Goal: Information Seeking & Learning: Find contact information

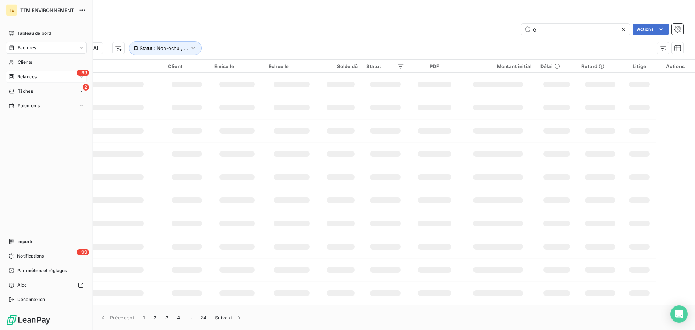
click at [23, 63] on span "Clients" at bounding box center [25, 62] width 14 height 7
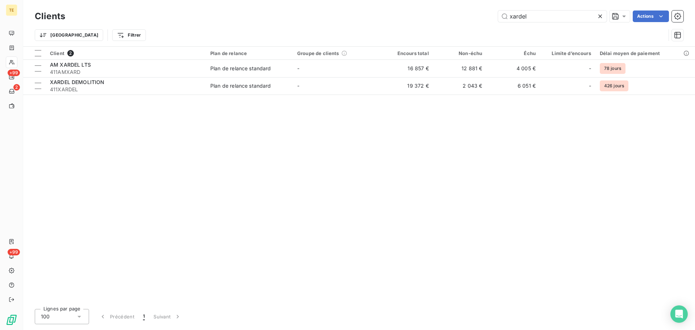
drag, startPoint x: 557, startPoint y: 15, endPoint x: 430, endPoint y: 24, distance: 128.1
click at [433, 24] on div "Clients xardel Actions Trier Filtrer" at bounding box center [359, 28] width 649 height 38
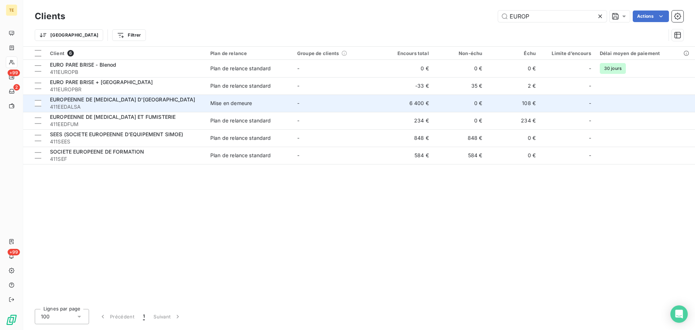
type input "EUROP"
click at [185, 101] on div "EUROPEENNE DE DECONTAMINATION D'ALSACE" at bounding box center [126, 99] width 152 height 7
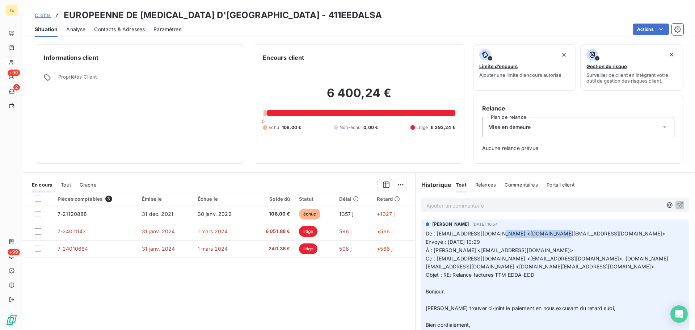
drag, startPoint x: 547, startPoint y: 233, endPoint x: 494, endPoint y: 235, distance: 52.9
click at [494, 235] on span "De : a.sakho@eddfrance.fr <a.sakho@eddfrance.fr>" at bounding box center [546, 233] width 240 height 6
copy span "a.sakho@eddfrance.fr"
click at [460, 205] on p "Ajouter un commentaire ﻿" at bounding box center [545, 205] width 236 height 9
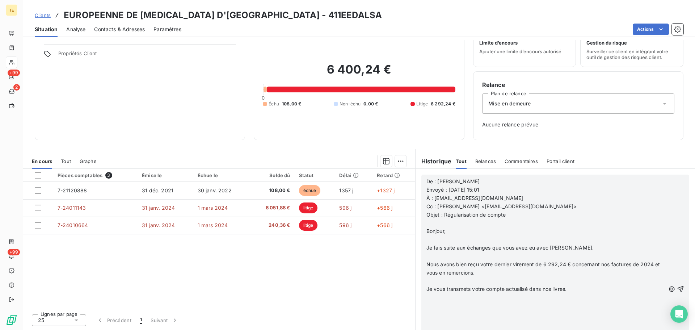
scroll to position [1745, 0]
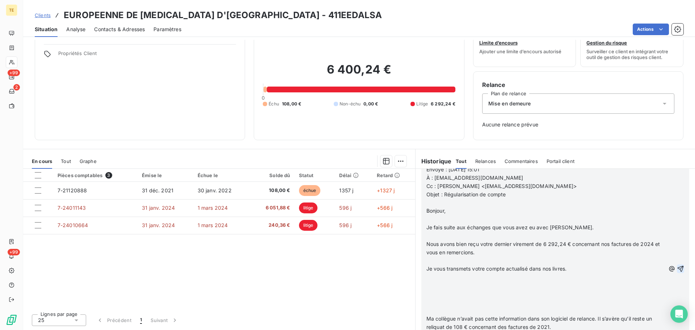
click at [677, 272] on icon "button" at bounding box center [680, 268] width 7 height 7
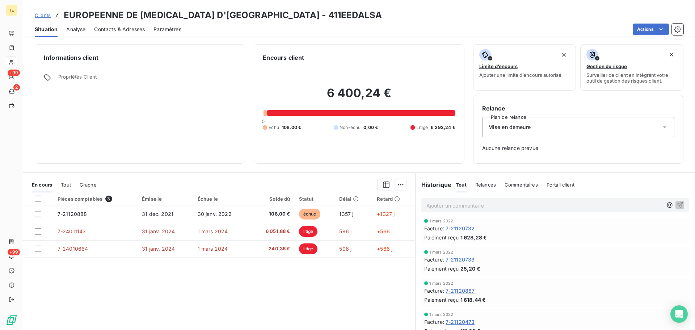
scroll to position [1630, 0]
click at [439, 216] on span "Niveau 3" at bounding box center [440, 213] width 21 height 6
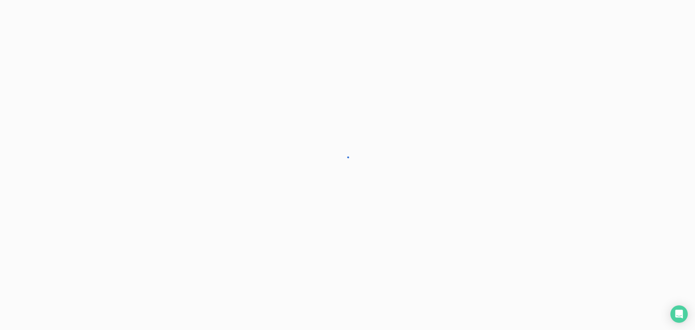
scroll to position [1646, 0]
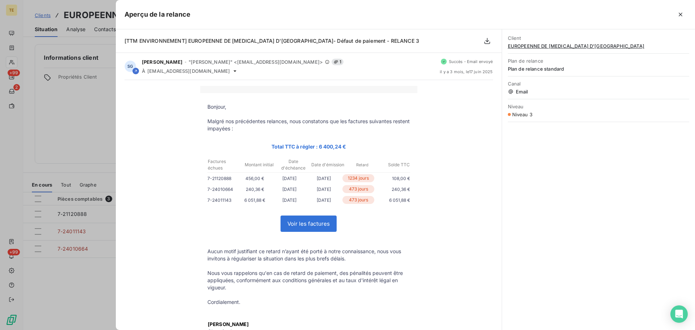
click at [313, 218] on link "Voir les factures" at bounding box center [308, 224] width 55 height 16
click at [680, 14] on icon "button" at bounding box center [681, 15] width 4 height 4
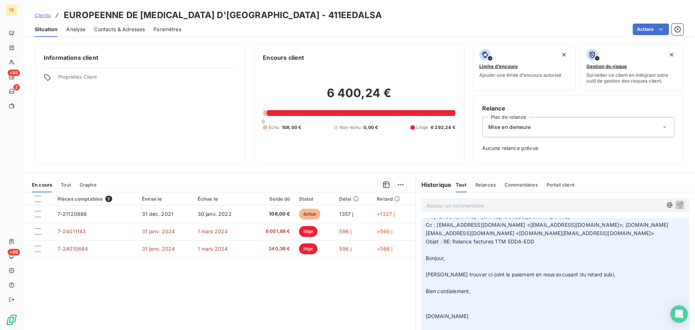
scroll to position [270, 0]
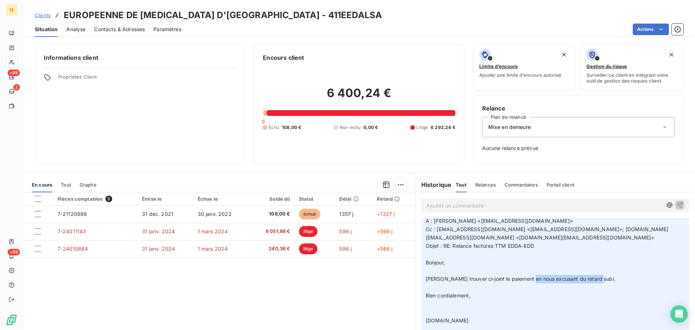
drag, startPoint x: 525, startPoint y: 278, endPoint x: 593, endPoint y: 286, distance: 68.6
click at [591, 280] on p "De : a.sakho@eddfrance.fr <a.sakho@eddfrance.fr> Envoyé : mardi 16 septembre 20…" at bounding box center [555, 275] width 259 height 149
click at [493, 256] on p "De : a.sakho@eddfrance.fr <a.sakho@eddfrance.fr> Envoyé : mardi 16 septembre 20…" at bounding box center [555, 275] width 259 height 149
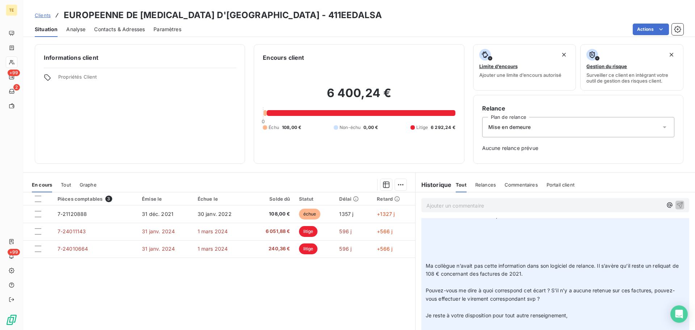
scroll to position [162, 0]
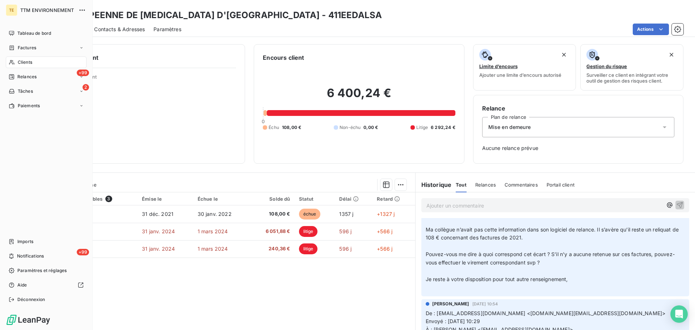
click at [24, 63] on span "Clients" at bounding box center [25, 62] width 14 height 7
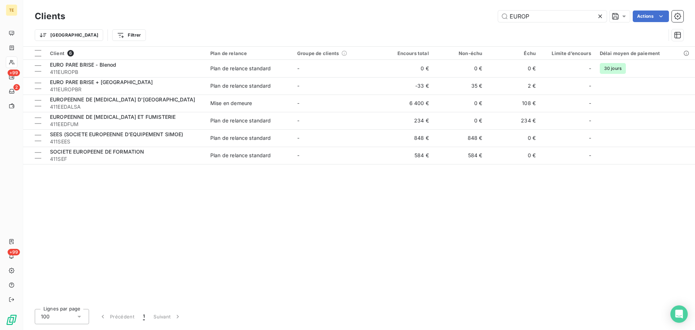
drag, startPoint x: 539, startPoint y: 13, endPoint x: 477, endPoint y: 23, distance: 62.6
click at [481, 23] on div "Clients EUROP Actions" at bounding box center [359, 16] width 649 height 15
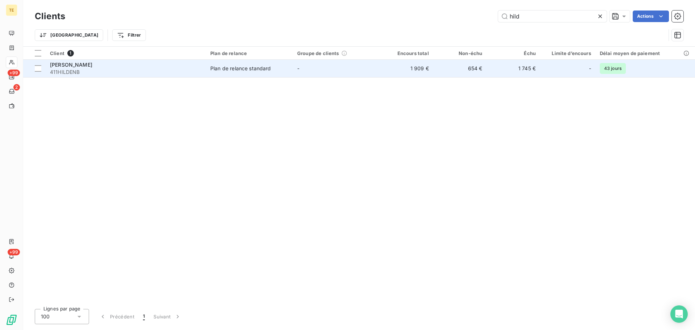
type input "hild"
click at [237, 68] on div "Plan de relance standard" at bounding box center [240, 68] width 61 height 7
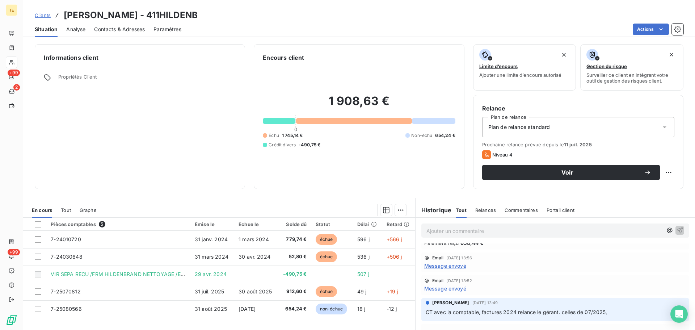
scroll to position [36, 0]
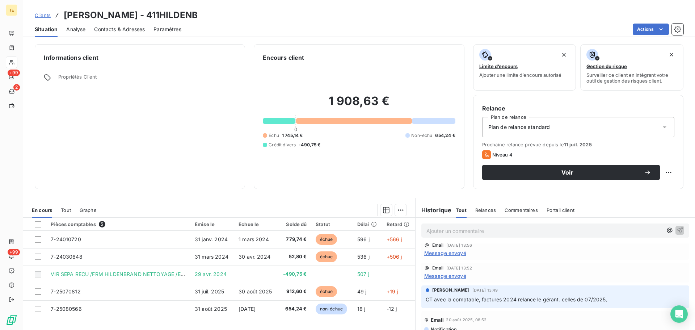
click at [454, 252] on span "Message envoyé" at bounding box center [445, 253] width 42 height 8
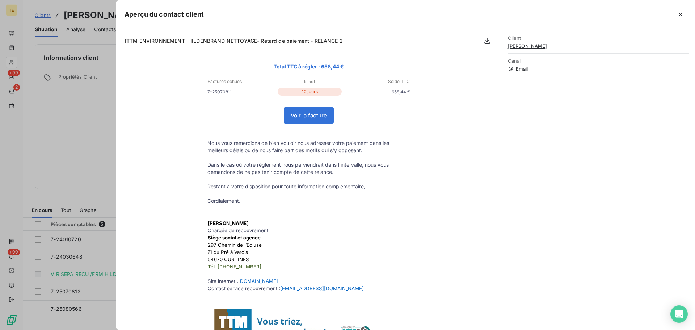
scroll to position [0, 0]
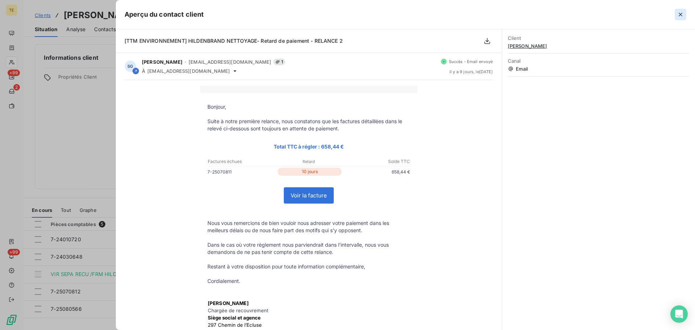
click at [682, 15] on icon "button" at bounding box center [680, 14] width 7 height 7
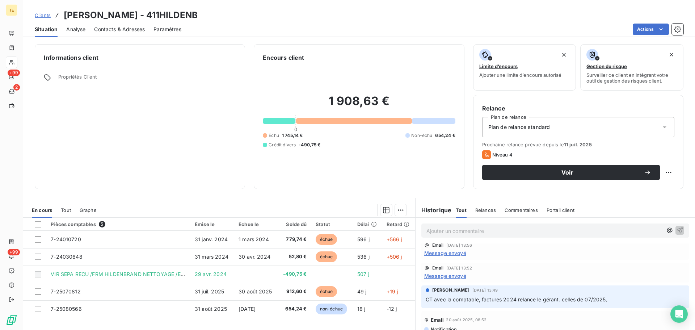
click at [106, 31] on span "Contacts & Adresses" at bounding box center [119, 29] width 51 height 7
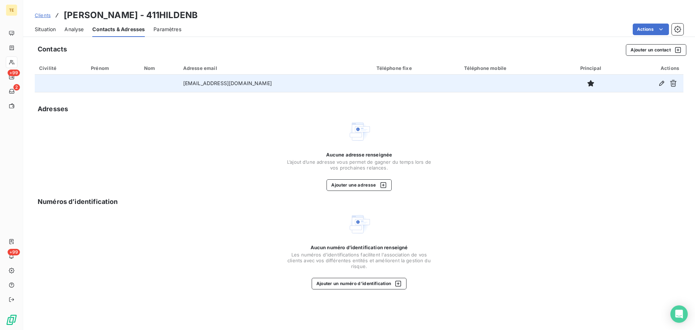
drag, startPoint x: 278, startPoint y: 83, endPoint x: 185, endPoint y: 87, distance: 92.8
click at [185, 87] on td "compta@hildenbrand-nettoyage.fr" at bounding box center [275, 83] width 193 height 17
copy td "compta@hildenbrand-nettoyage.fr"
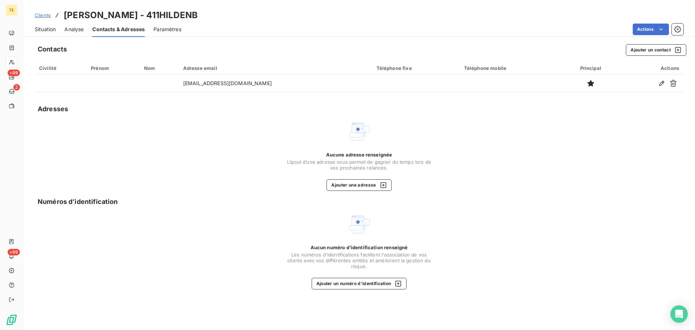
click at [42, 33] on div "Situation" at bounding box center [45, 29] width 21 height 15
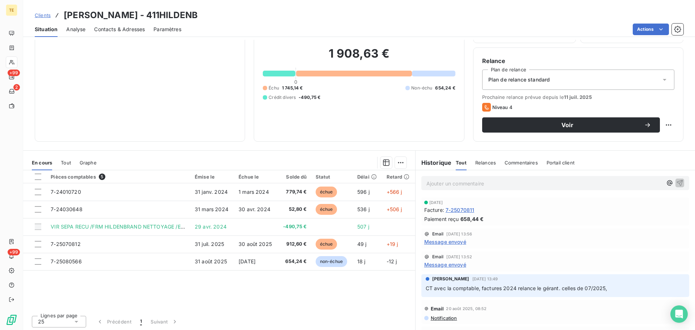
scroll to position [49, 0]
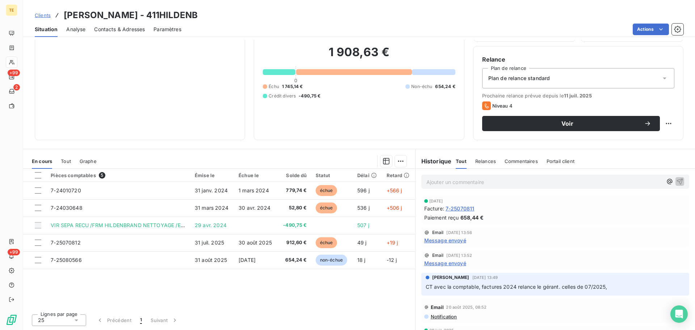
click at [38, 18] on link "Clients" at bounding box center [43, 15] width 16 height 7
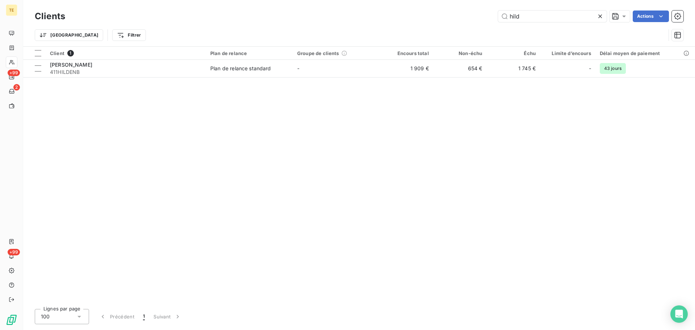
drag, startPoint x: 455, startPoint y: 18, endPoint x: 334, endPoint y: 17, distance: 121.0
click at [340, 18] on div "hild Actions" at bounding box center [379, 17] width 610 height 12
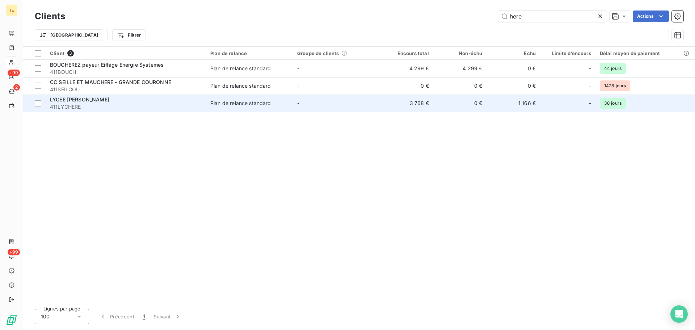
type input "here"
click at [103, 101] on span "LYCEE EMMANUEL HERE" at bounding box center [79, 99] width 59 height 6
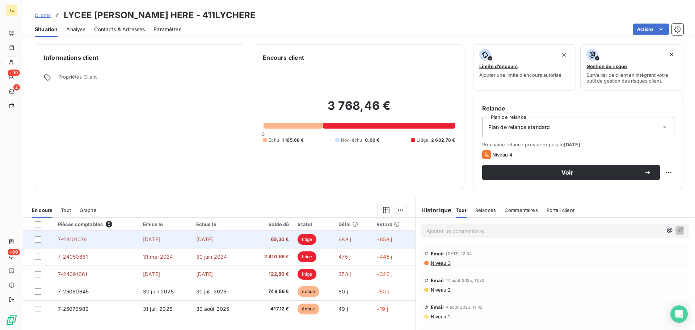
click at [310, 238] on span "litige" at bounding box center [307, 239] width 19 height 11
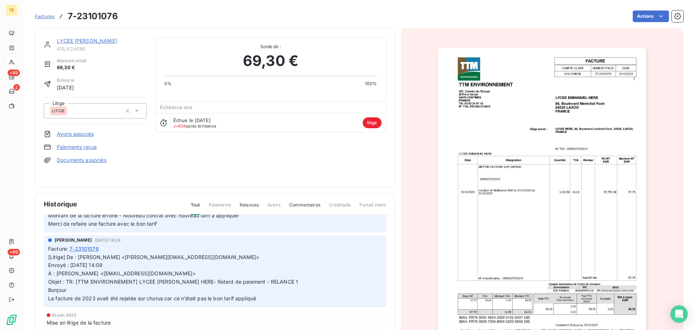
scroll to position [91, 0]
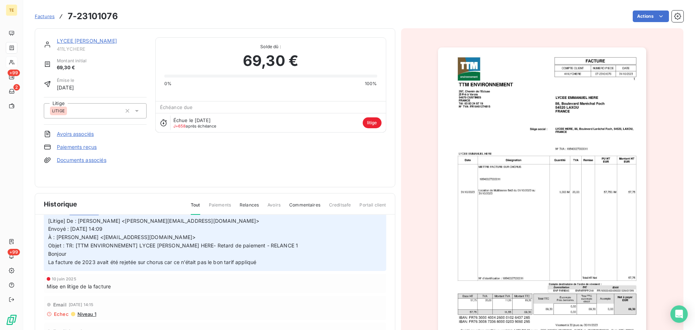
click at [48, 15] on span "Factures" at bounding box center [45, 16] width 20 height 6
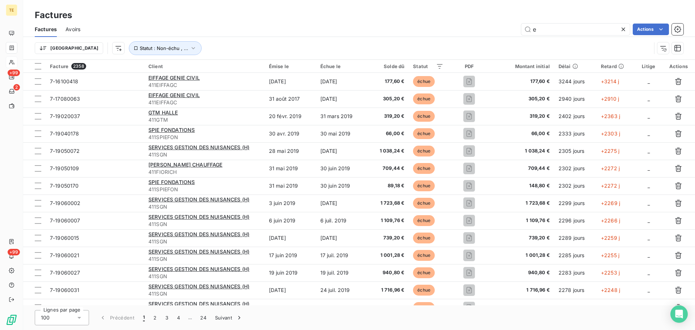
drag, startPoint x: 579, startPoint y: 32, endPoint x: 437, endPoint y: 39, distance: 141.8
click at [437, 39] on div "Factures Avoirs e Actions Trier Statut : Non-échu , ..." at bounding box center [359, 41] width 672 height 38
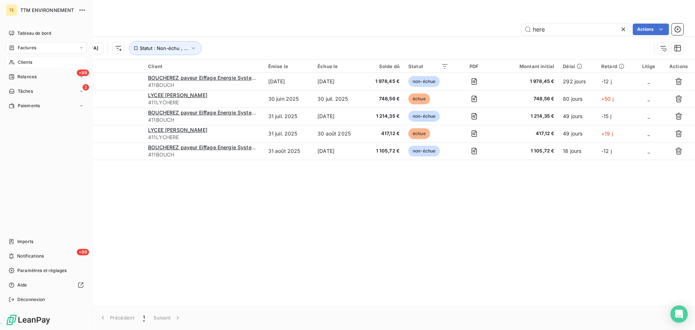
type input "here"
click at [23, 61] on span "Clients" at bounding box center [25, 62] width 14 height 7
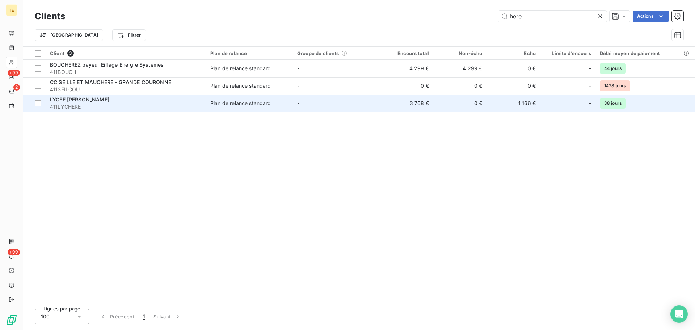
click at [73, 101] on span "LYCEE EMMANUEL HERE" at bounding box center [79, 99] width 59 height 6
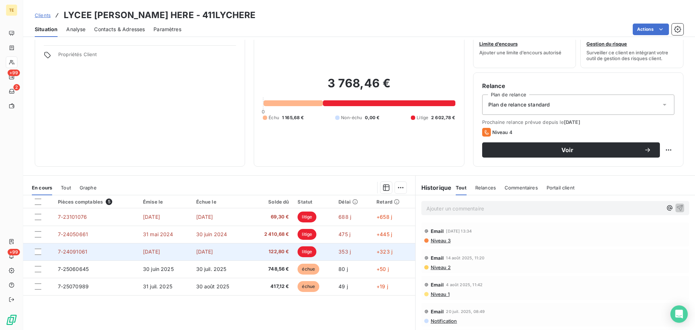
scroll to position [49, 0]
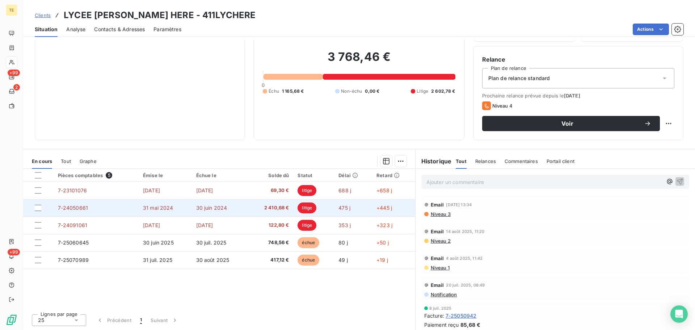
click at [211, 205] on span "30 juin 2024" at bounding box center [211, 208] width 31 height 6
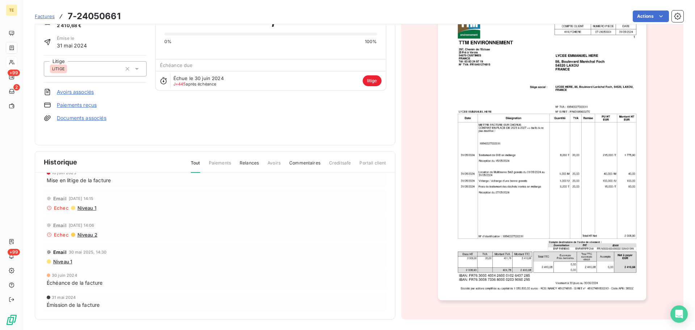
scroll to position [43, 0]
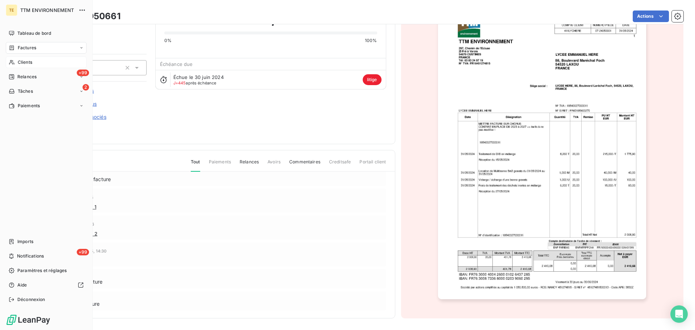
click at [23, 59] on div "Clients" at bounding box center [46, 62] width 81 height 12
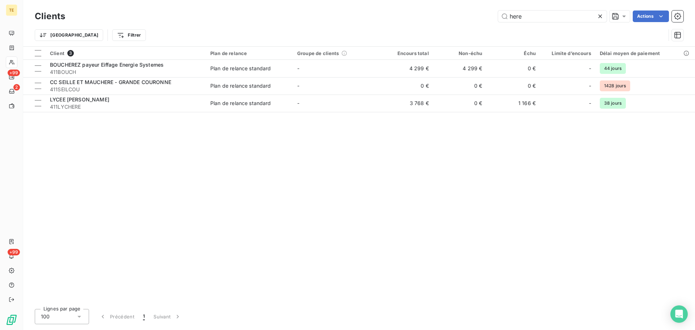
drag, startPoint x: 536, startPoint y: 16, endPoint x: 302, endPoint y: 7, distance: 234.1
click at [337, 14] on div "here Actions" at bounding box center [379, 17] width 610 height 12
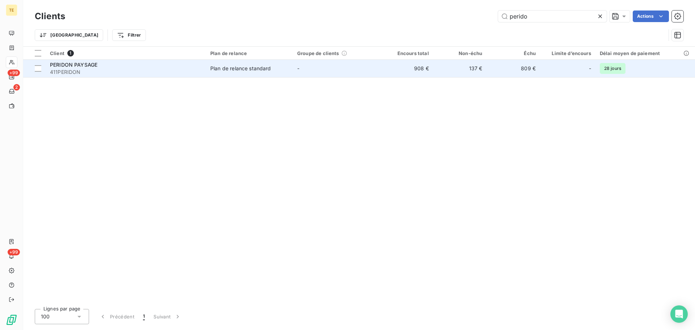
type input "perido"
click at [253, 72] on td "Plan de relance standard" at bounding box center [249, 68] width 87 height 17
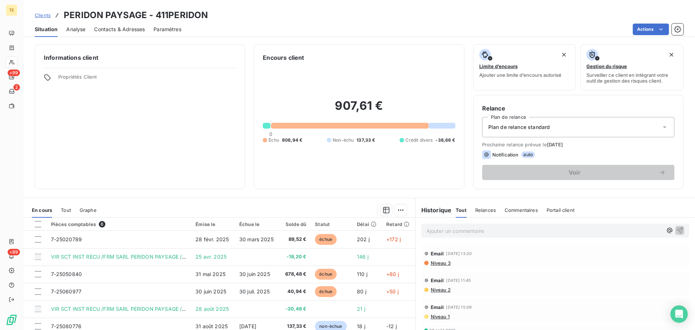
click at [444, 261] on span "Niveau 3" at bounding box center [440, 263] width 21 height 6
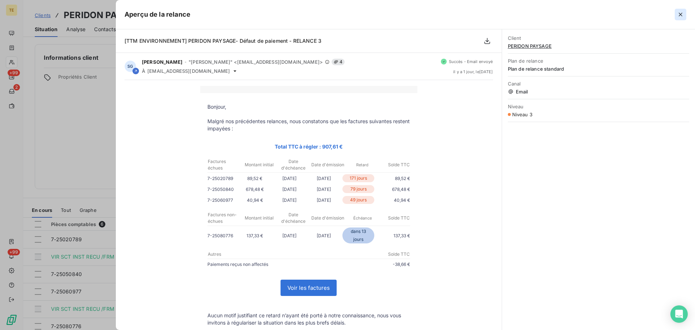
click at [679, 16] on icon "button" at bounding box center [680, 14] width 7 height 7
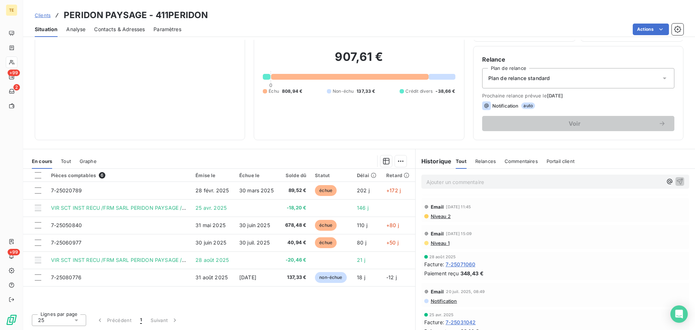
scroll to position [36, 0]
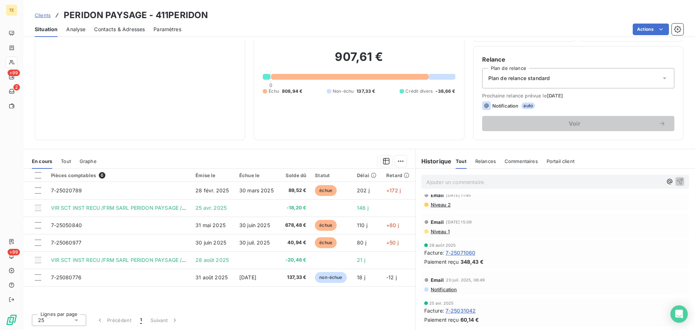
click at [447, 287] on span "Notification" at bounding box center [443, 289] width 27 height 6
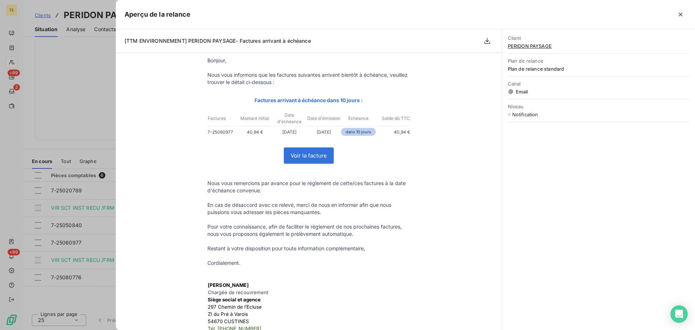
scroll to position [0, 0]
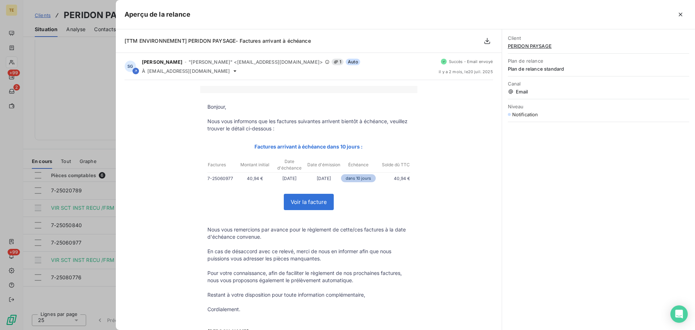
drag, startPoint x: 682, startPoint y: 16, endPoint x: 675, endPoint y: 38, distance: 22.7
click at [681, 16] on icon "button" at bounding box center [680, 14] width 7 height 7
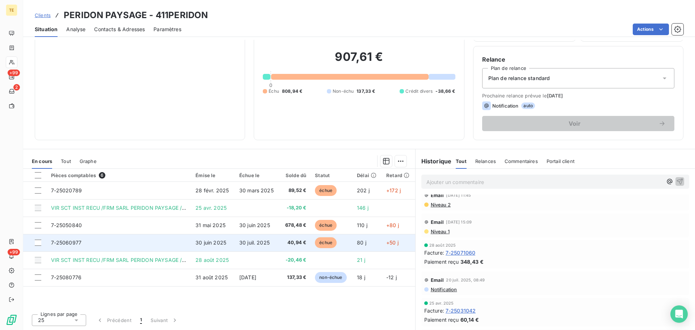
scroll to position [13, 0]
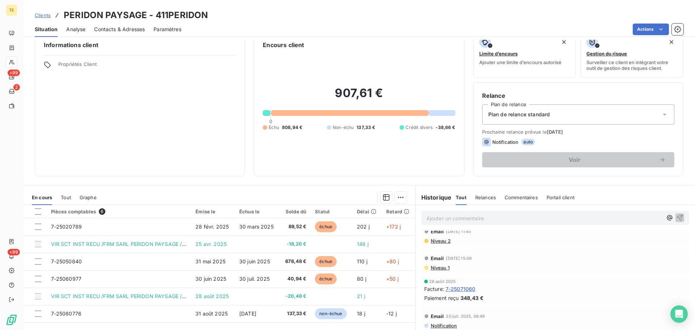
click at [124, 32] on span "Contacts & Adresses" at bounding box center [119, 29] width 51 height 7
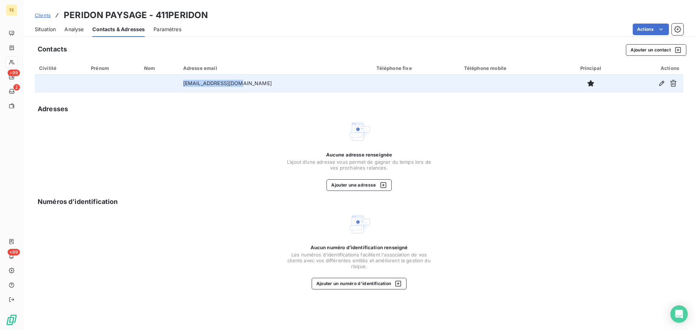
drag, startPoint x: 252, startPoint y: 84, endPoint x: 200, endPoint y: 87, distance: 52.2
click at [199, 86] on td "peridon.r@gmail.com" at bounding box center [275, 83] width 193 height 17
copy td "peridon.r@gmail.com"
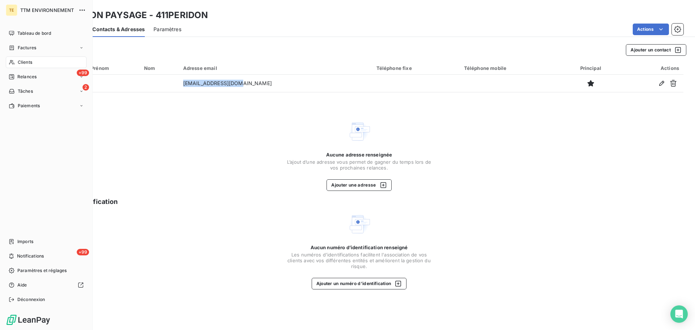
click at [32, 61] on span "Clients" at bounding box center [25, 62] width 14 height 7
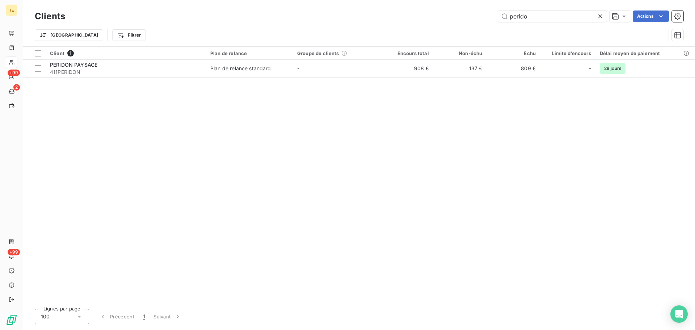
drag, startPoint x: 543, startPoint y: 13, endPoint x: 251, endPoint y: 28, distance: 292.6
click at [298, 25] on div "Clients perido Actions Trier Filtrer" at bounding box center [359, 28] width 649 height 38
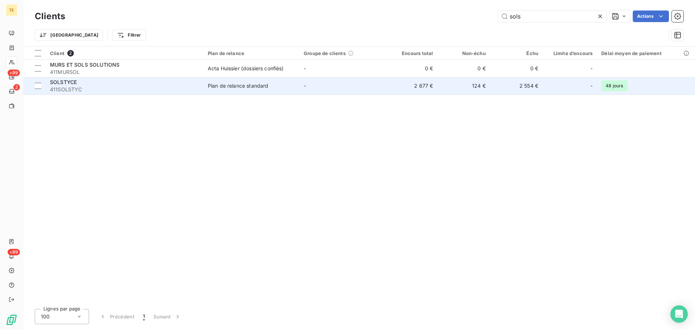
type input "sols"
click at [125, 84] on div "SOLSTYCE" at bounding box center [124, 82] width 149 height 7
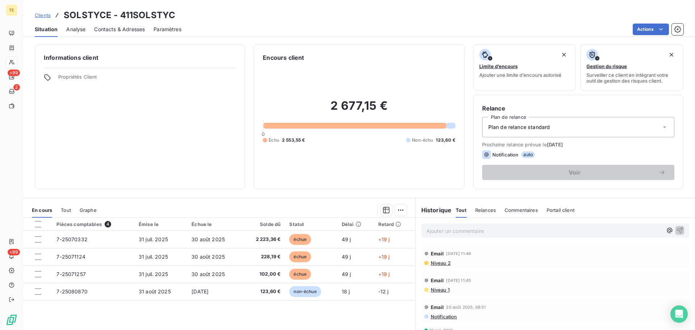
click at [438, 262] on span "Niveau 2" at bounding box center [440, 263] width 21 height 6
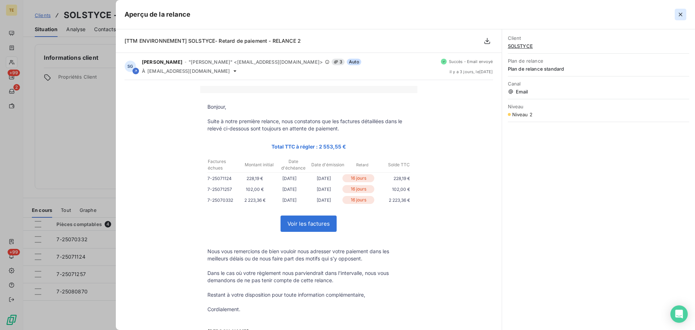
click at [680, 13] on icon "button" at bounding box center [680, 14] width 7 height 7
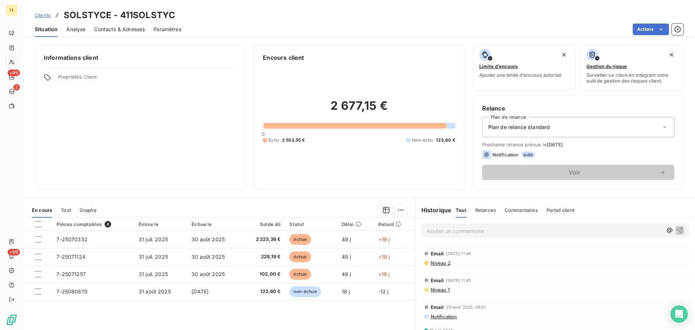
click at [43, 13] on span "Clients" at bounding box center [43, 15] width 16 height 6
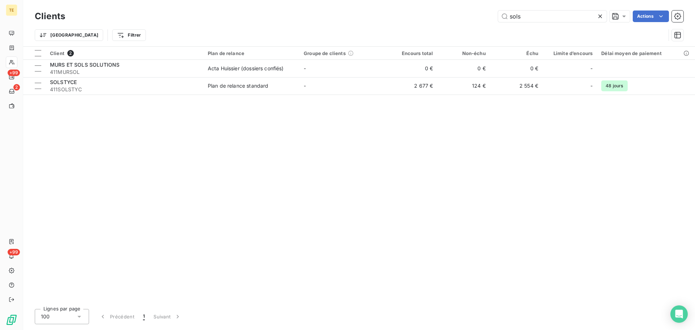
drag, startPoint x: 528, startPoint y: 16, endPoint x: 417, endPoint y: 25, distance: 110.8
click at [418, 24] on div "Clients sols Actions Trier Filtrer" at bounding box center [359, 28] width 649 height 38
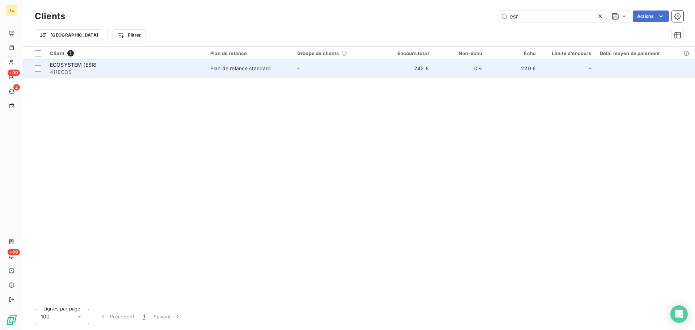
type input "esr"
click at [234, 73] on td "Plan de relance standard" at bounding box center [249, 68] width 87 height 17
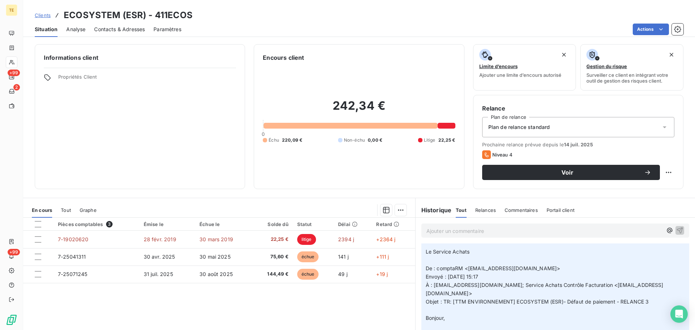
scroll to position [217, 0]
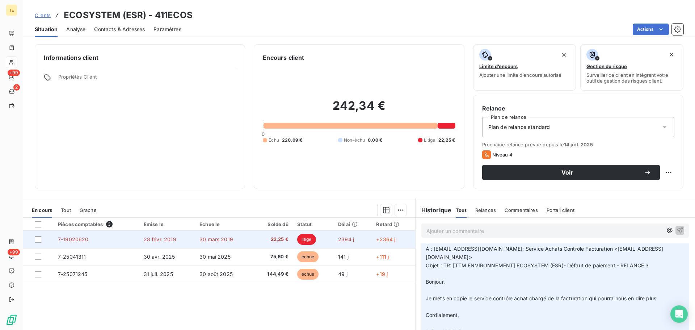
click at [305, 238] on span "litige" at bounding box center [306, 239] width 19 height 11
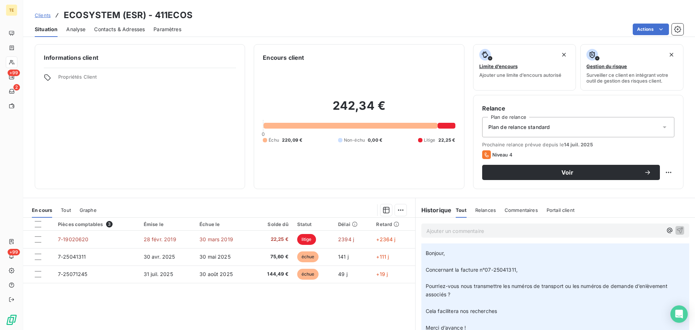
scroll to position [72, 0]
click at [478, 210] on span "Relances" at bounding box center [486, 210] width 21 height 6
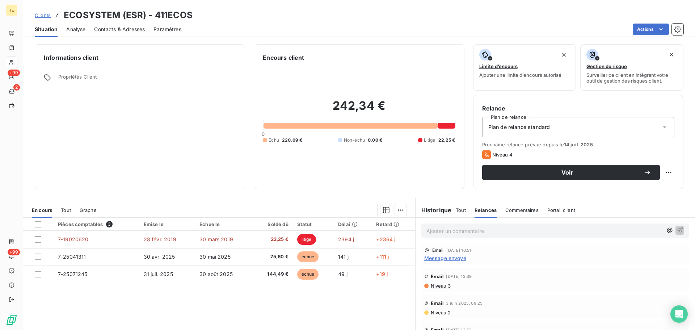
click at [435, 284] on span "Niveau 3" at bounding box center [440, 286] width 21 height 6
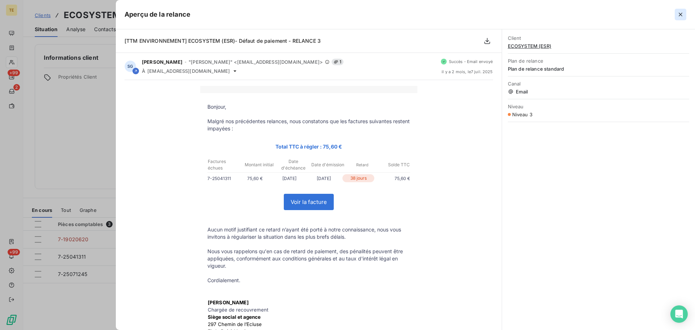
click at [680, 12] on icon "button" at bounding box center [680, 14] width 7 height 7
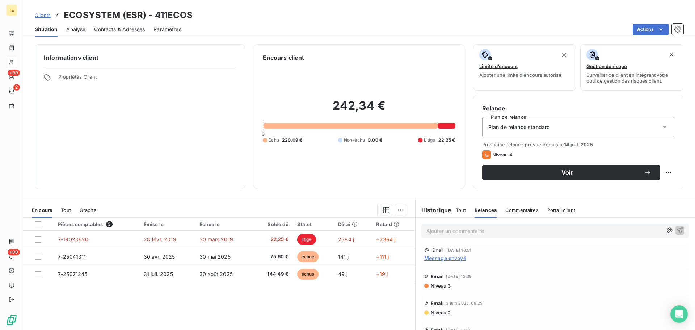
click at [451, 256] on span "Message envoyé" at bounding box center [445, 258] width 42 height 8
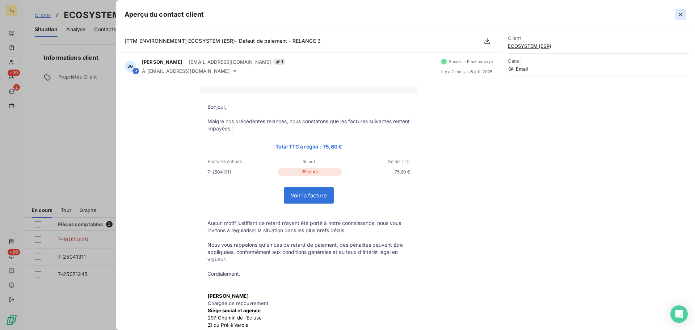
click at [682, 12] on icon "button" at bounding box center [680, 14] width 7 height 7
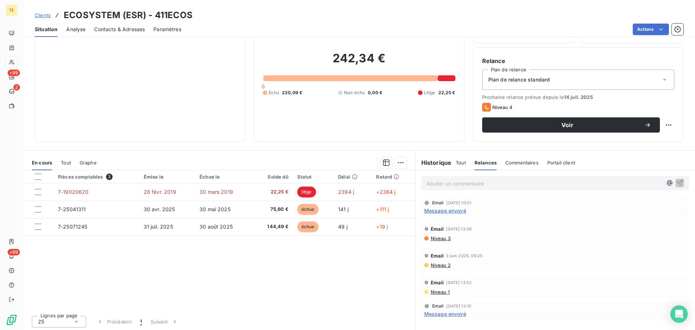
scroll to position [49, 0]
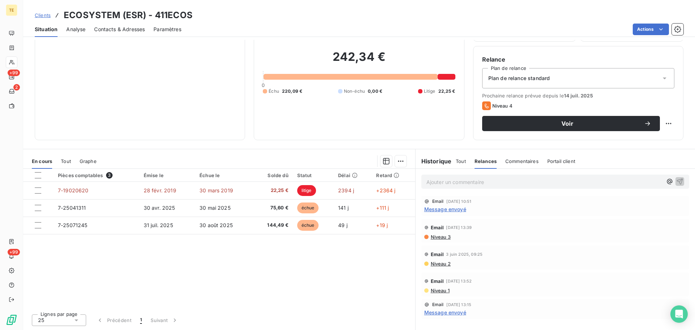
click at [522, 163] on span "Commentaires" at bounding box center [522, 161] width 33 height 6
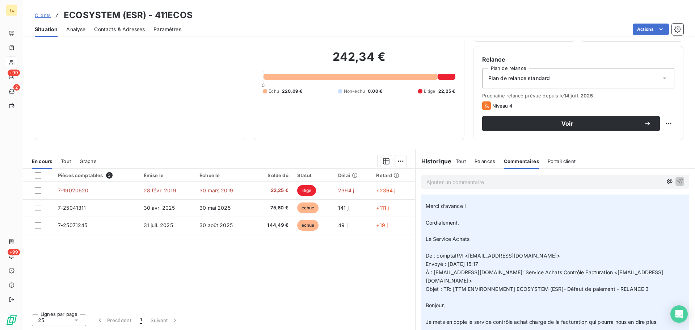
scroll to position [181, 0]
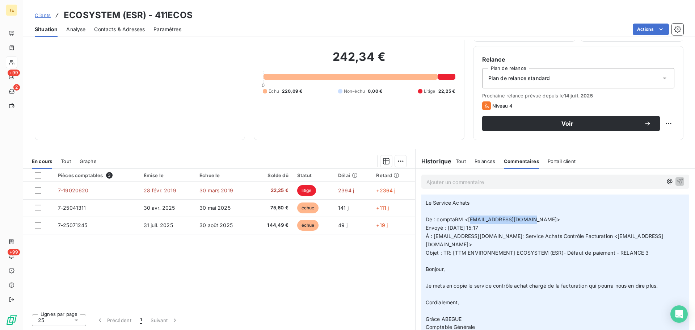
drag, startPoint x: 533, startPoint y: 219, endPoint x: 467, endPoint y: 222, distance: 65.9
click at [467, 222] on span "De : comptaRM <comptaRM@ecosystem.eco>" at bounding box center [493, 219] width 135 height 6
drag, startPoint x: 533, startPoint y: 220, endPoint x: 465, endPoint y: 220, distance: 67.7
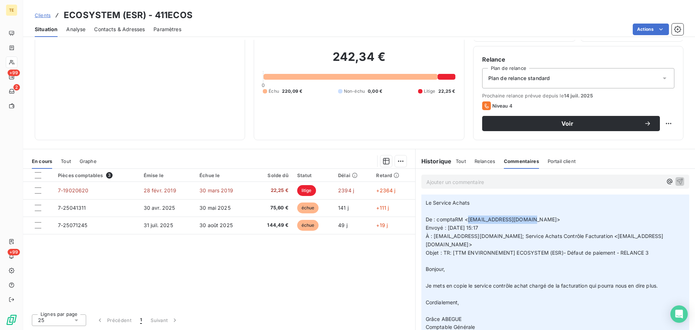
click at [465, 220] on span "De : comptaRM <comptaRM@ecosystem.eco>" at bounding box center [493, 219] width 135 height 6
copy span "comptaRM@ecosystem.eco"
click at [139, 31] on span "Contacts & Adresses" at bounding box center [119, 29] width 51 height 7
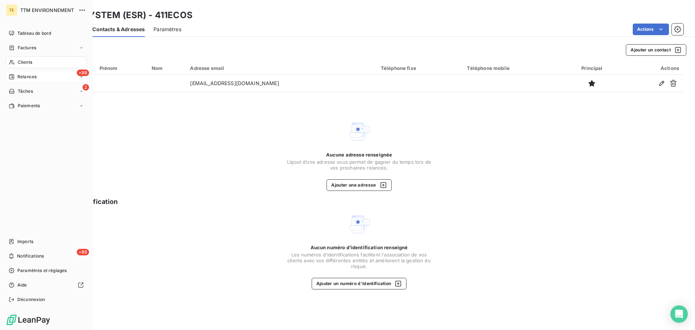
click at [37, 79] on div "+99 Relances" at bounding box center [46, 77] width 81 height 12
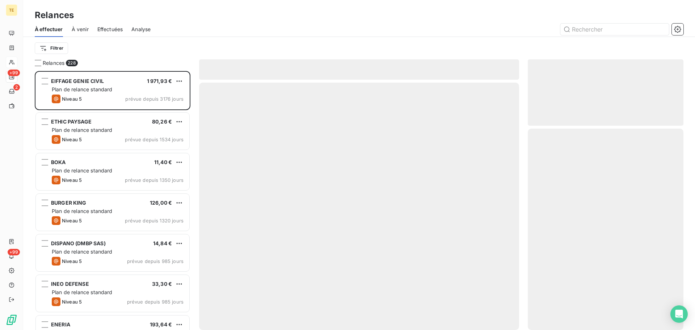
scroll to position [254, 150]
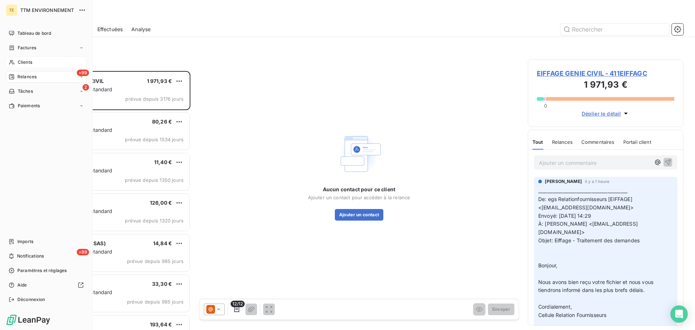
click at [16, 60] on div "Clients" at bounding box center [46, 62] width 81 height 12
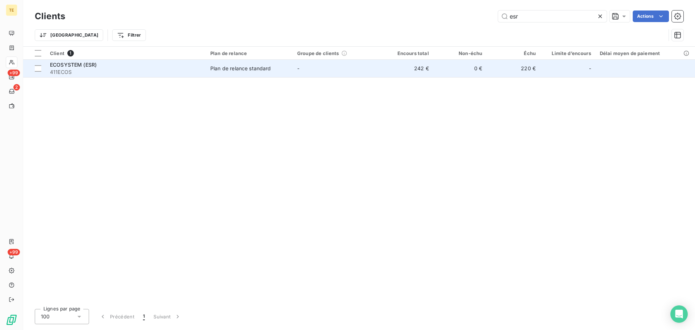
click at [264, 68] on div "Plan de relance standard" at bounding box center [240, 68] width 61 height 7
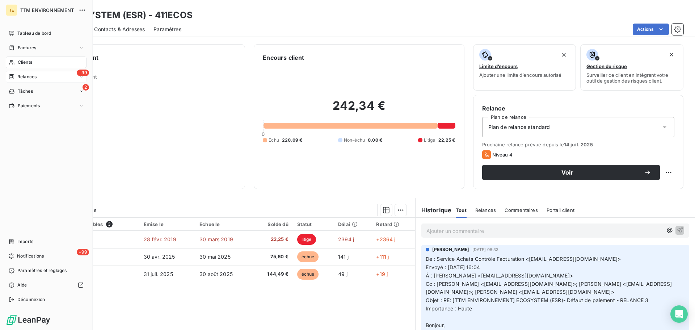
click at [24, 76] on span "Relances" at bounding box center [26, 77] width 19 height 7
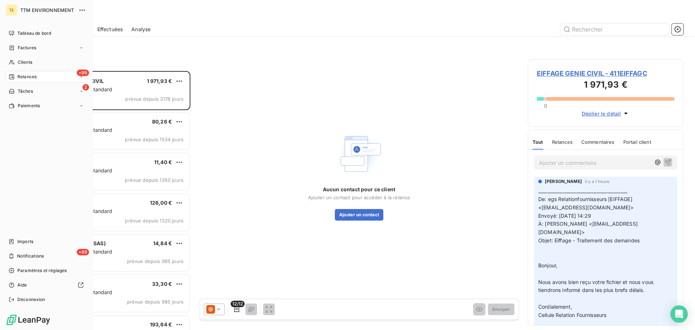
scroll to position [254, 150]
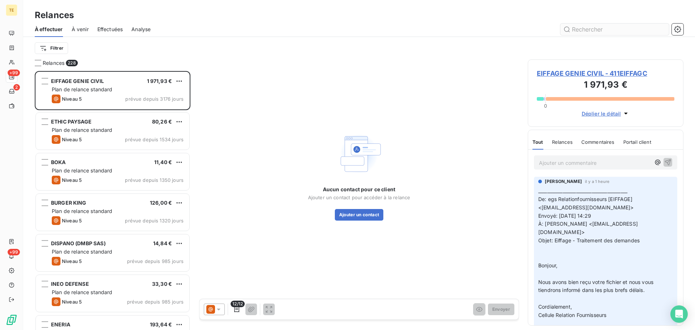
click at [615, 29] on input "text" at bounding box center [615, 30] width 109 height 12
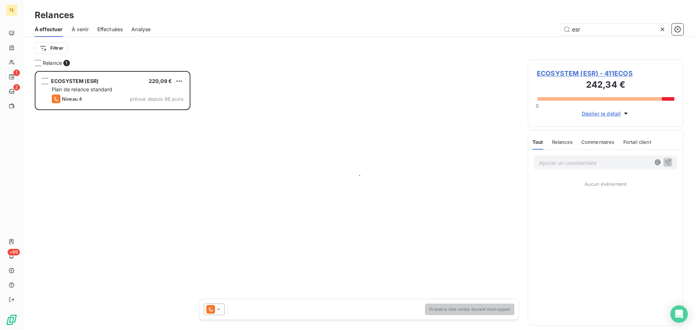
scroll to position [254, 150]
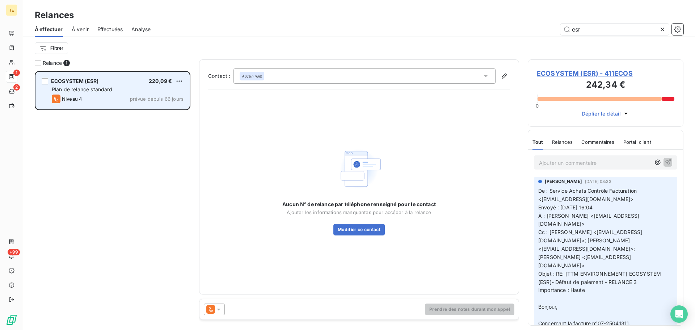
type input "esr"
click at [133, 90] on div "Plan de relance standard" at bounding box center [118, 89] width 132 height 7
click at [80, 80] on span "ECOSYSTEM (ESR)" at bounding box center [74, 81] width 47 height 6
click at [47, 79] on div "grid" at bounding box center [45, 81] width 7 height 7
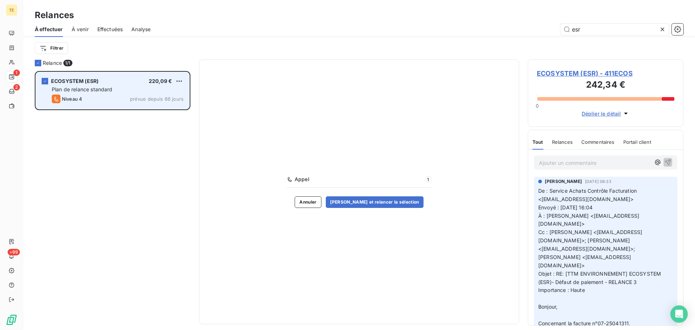
click at [103, 87] on span "Plan de relance standard" at bounding box center [82, 89] width 61 height 6
click at [82, 92] on div "Plan de relance standard" at bounding box center [118, 89] width 132 height 7
click at [98, 88] on span "Plan de relance standard" at bounding box center [82, 89] width 61 height 6
click at [97, 86] on div "Plan de relance standard" at bounding box center [118, 89] width 132 height 7
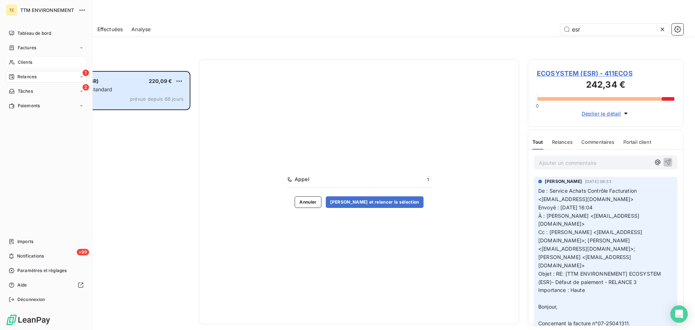
click at [30, 58] on div "Clients" at bounding box center [46, 62] width 81 height 12
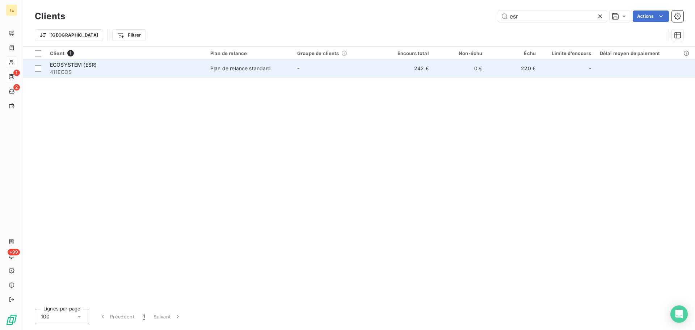
click at [485, 67] on td "0 €" at bounding box center [461, 68] width 54 height 17
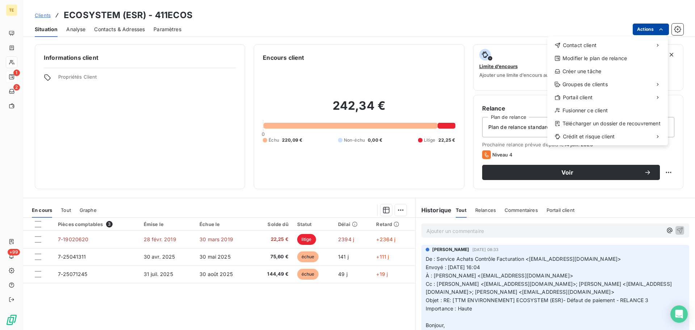
click at [651, 25] on html "TE 1 2 +99 Clients ECOSYSTEM (ESR) - 411ECOS Situation Analyse Contacts & Adres…" at bounding box center [347, 165] width 695 height 330
click at [486, 48] on div "Envoyer un email" at bounding box center [493, 48] width 97 height 12
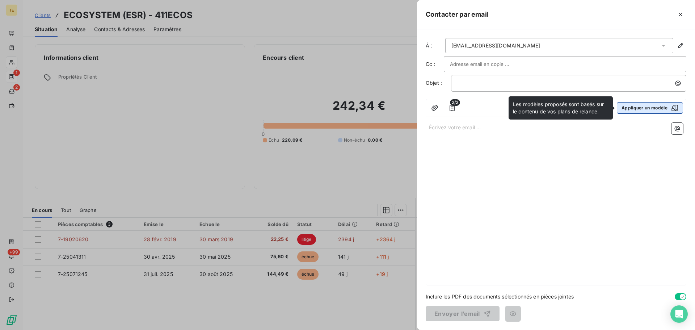
click at [629, 108] on button "Appliquer un modèle" at bounding box center [650, 108] width 66 height 12
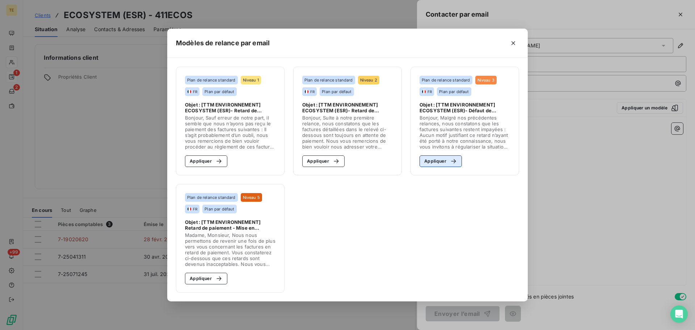
click at [434, 162] on button "Appliquer" at bounding box center [441, 161] width 42 height 12
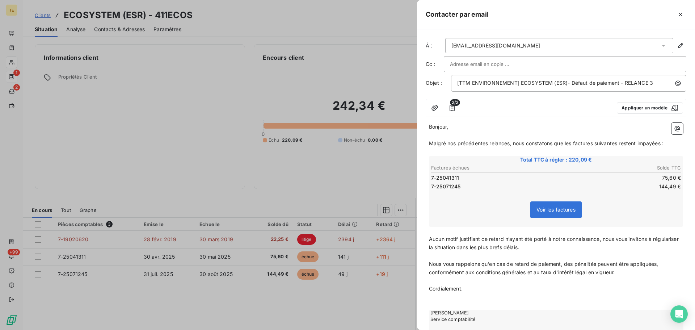
click at [452, 104] on span "2/2" at bounding box center [455, 102] width 10 height 7
click at [452, 107] on icon "button" at bounding box center [452, 108] width 5 height 6
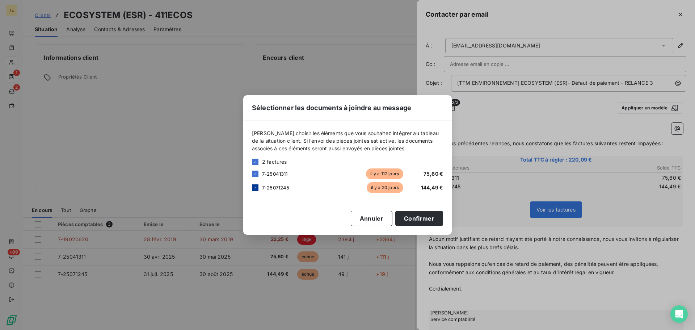
click at [255, 187] on icon at bounding box center [255, 187] width 4 height 4
click at [424, 217] on button "Confirmer" at bounding box center [419, 218] width 48 height 15
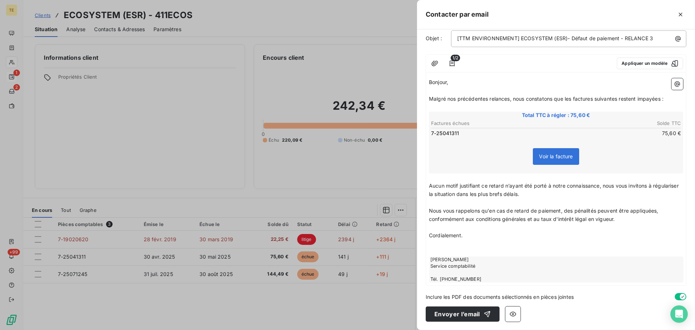
scroll to position [45, 0]
click at [446, 311] on button "Envoyer l’email" at bounding box center [463, 313] width 74 height 15
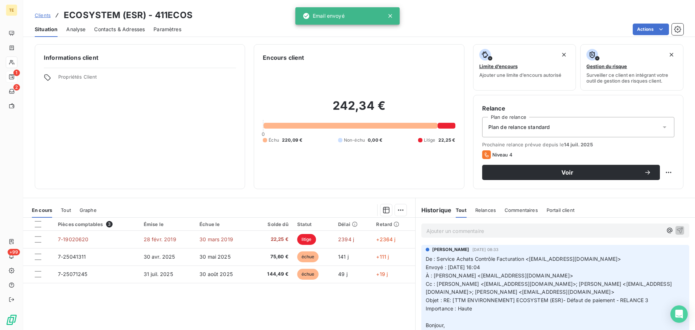
click at [488, 213] on div "Relances" at bounding box center [486, 209] width 21 height 15
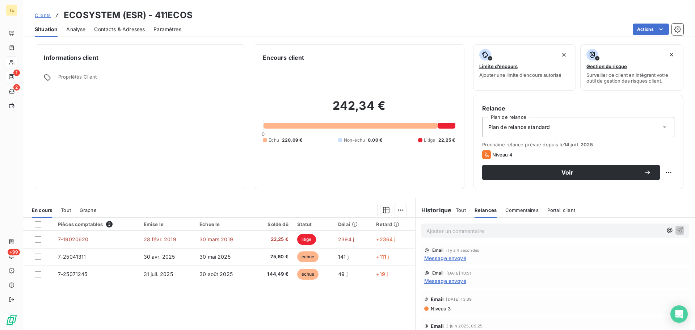
click at [48, 13] on span "Clients" at bounding box center [43, 15] width 16 height 6
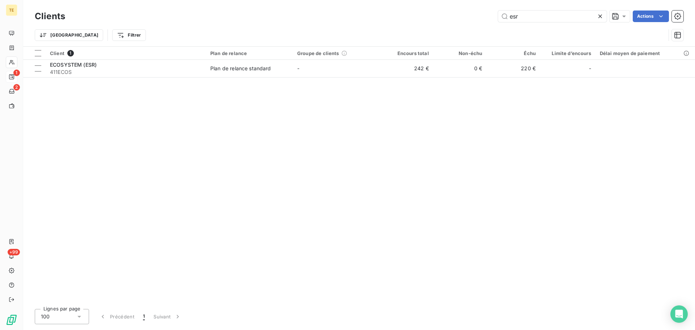
drag, startPoint x: 534, startPoint y: 14, endPoint x: 366, endPoint y: 12, distance: 168.1
click at [368, 12] on div "esr Actions" at bounding box center [379, 17] width 610 height 12
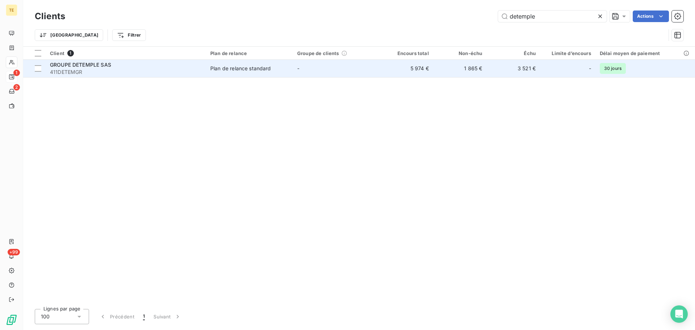
type input "detemple"
click at [238, 67] on div "Plan de relance standard" at bounding box center [240, 68] width 61 height 7
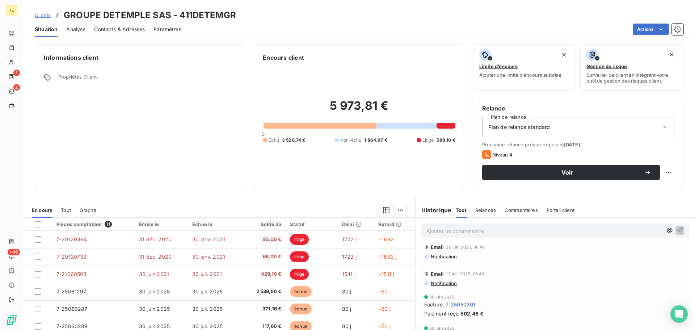
click at [112, 26] on span "Contacts & Adresses" at bounding box center [119, 29] width 51 height 7
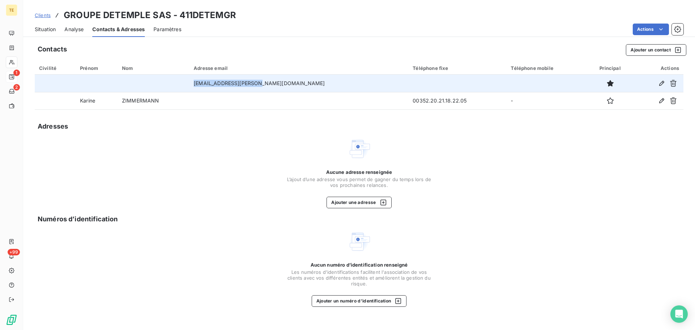
drag, startPoint x: 285, startPoint y: 82, endPoint x: 224, endPoint y: 81, distance: 61.6
click at [224, 81] on td "caponi.lydie@gmail.com" at bounding box center [298, 83] width 219 height 17
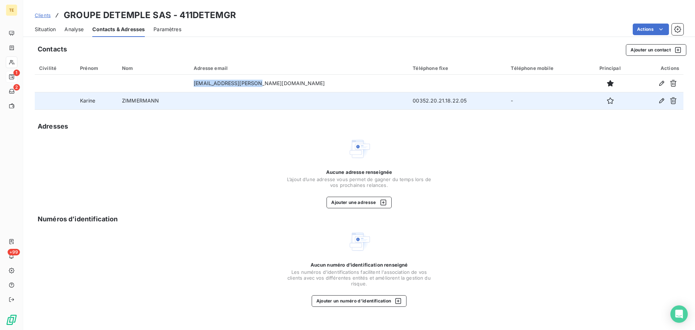
copy td "caponi.lydie@gmail.com"
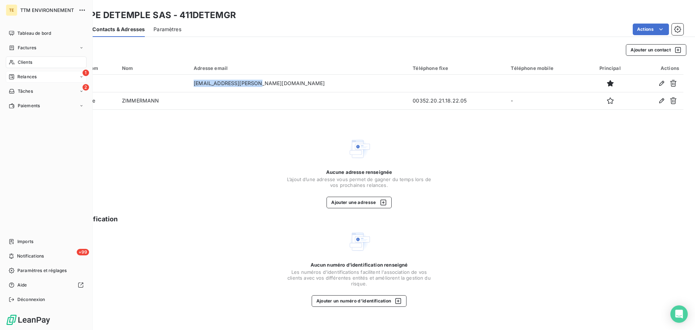
click at [26, 60] on span "Clients" at bounding box center [25, 62] width 14 height 7
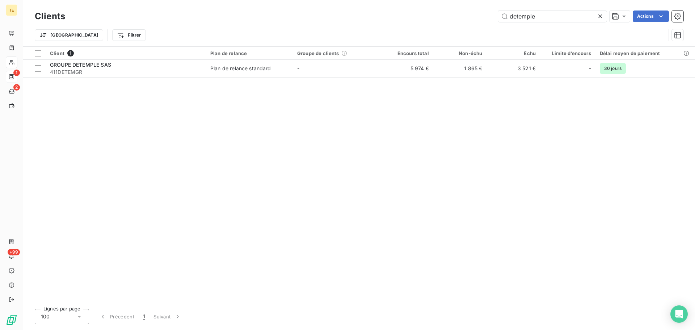
drag, startPoint x: 316, startPoint y: 39, endPoint x: 246, endPoint y: 43, distance: 70.0
click at [270, 42] on div "Clients detemple Actions Trier Filtrer" at bounding box center [359, 28] width 649 height 38
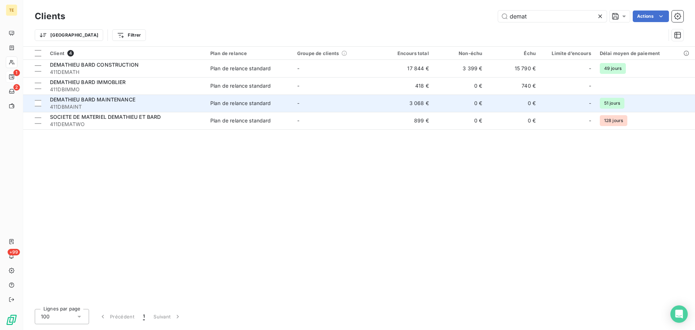
type input "demat"
click at [140, 100] on div "DEMATHIEU BARD MAINTENANCE" at bounding box center [126, 99] width 152 height 7
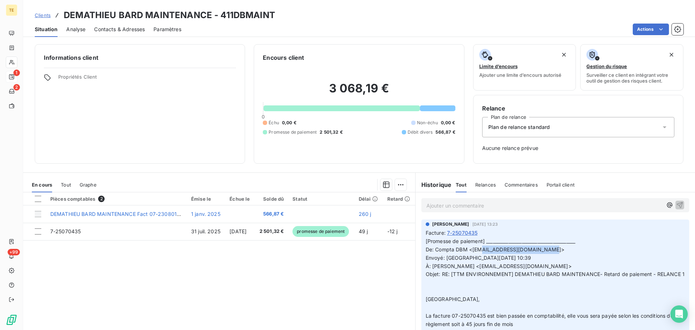
drag, startPoint x: 549, startPoint y: 248, endPoint x: 479, endPoint y: 250, distance: 69.9
click at [479, 250] on span "[Promesse de paiement] ________________________________________ De: Compta DBM …" at bounding box center [555, 311] width 259 height 147
click at [486, 284] on p "[Promesse de paiement] ________________________________________ De: Compta DBM …" at bounding box center [555, 311] width 259 height 149
drag, startPoint x: 548, startPoint y: 248, endPoint x: 470, endPoint y: 254, distance: 77.4
click at [470, 254] on p "[Promesse de paiement] ________________________________________ De: Compta DBM …" at bounding box center [555, 311] width 259 height 149
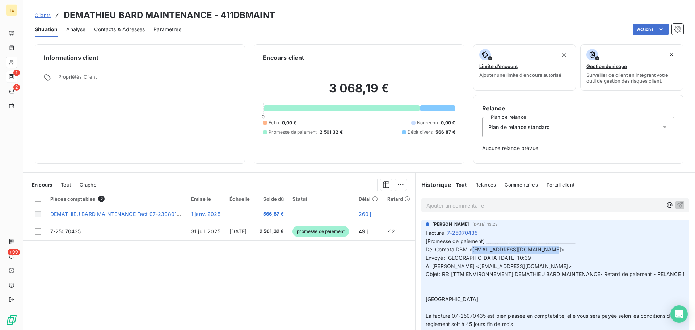
copy span "comptadbm@demathieu-bard.fr"
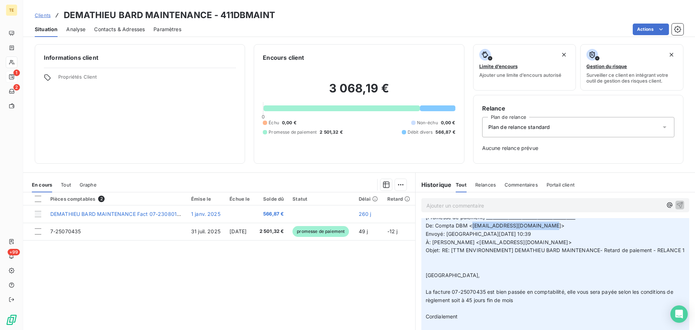
scroll to position [36, 0]
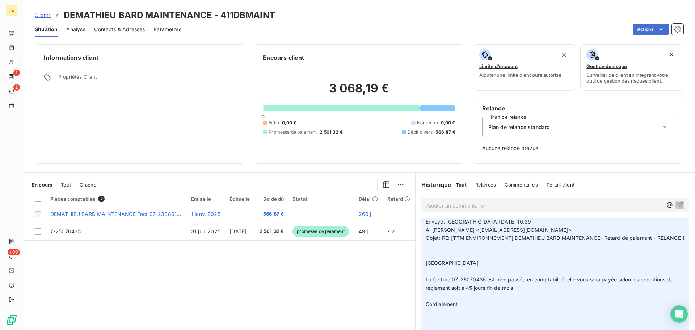
click at [481, 184] on span "Relances" at bounding box center [486, 185] width 21 height 6
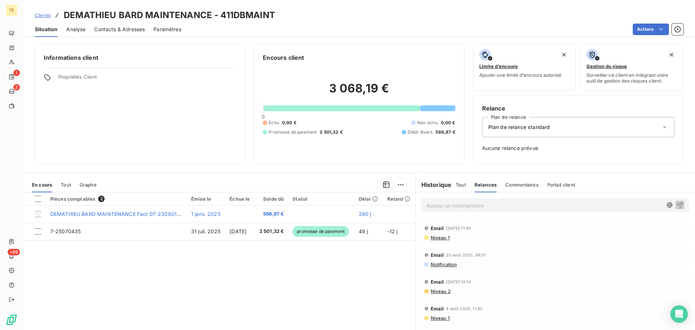
click at [444, 238] on span "Niveau 1" at bounding box center [440, 238] width 20 height 6
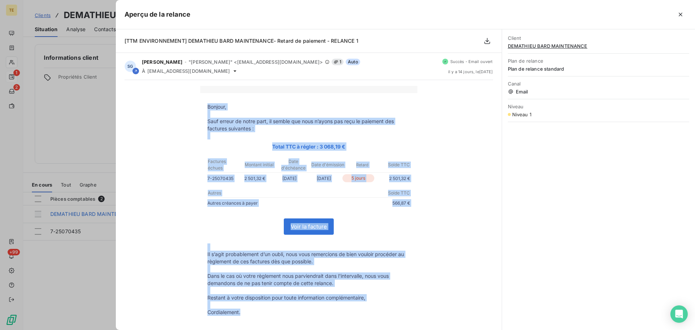
drag, startPoint x: 204, startPoint y: 103, endPoint x: 263, endPoint y: 311, distance: 216.5
click at [263, 311] on tbody "Bonjour, Sauf erreur de notre part, il semble que nous n’ayons pas reçu le paie…" at bounding box center [308, 285] width 217 height 365
copy tbody "Bonjour, Sauf erreur de notre part, il semble que nous n’ayons pas reçu le paie…"
click at [682, 12] on icon "button" at bounding box center [680, 14] width 7 height 7
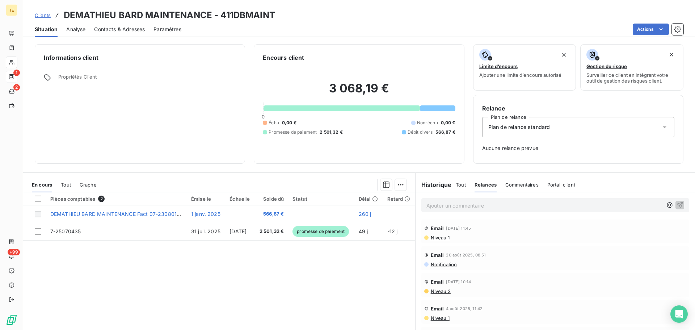
click at [438, 236] on span "Niveau 1" at bounding box center [440, 238] width 20 height 6
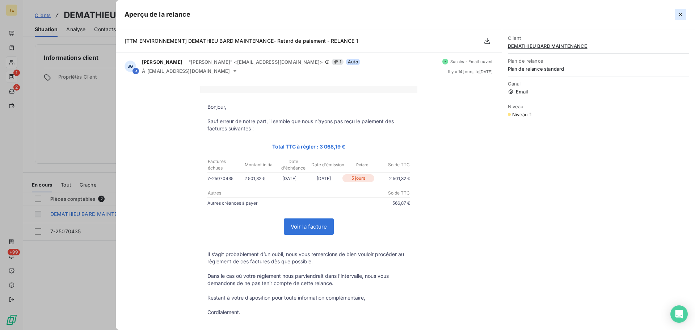
click at [685, 13] on button "button" at bounding box center [681, 15] width 12 height 12
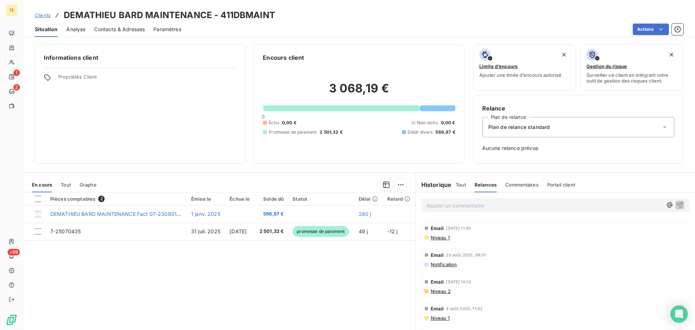
click at [512, 185] on span "Commentaires" at bounding box center [522, 185] width 33 height 6
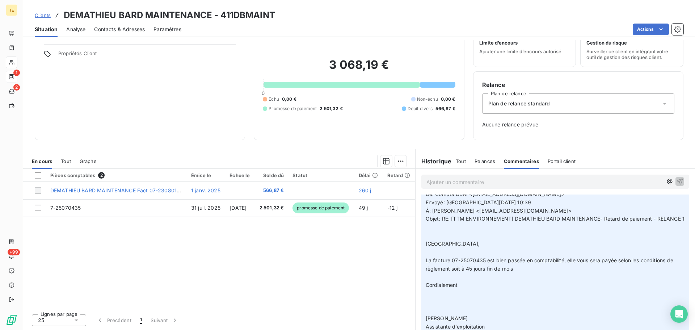
scroll to position [12, 0]
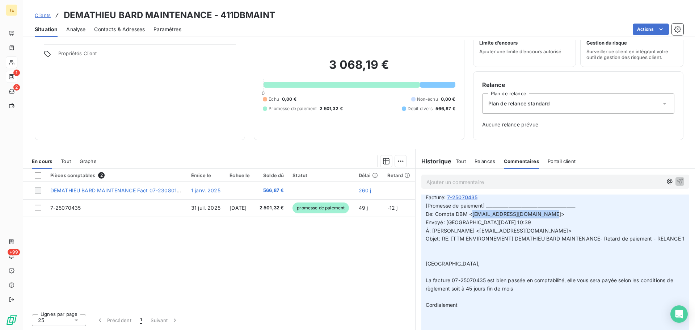
drag, startPoint x: 548, startPoint y: 213, endPoint x: 470, endPoint y: 216, distance: 77.6
click at [470, 216] on span "[Promesse de paiement] ________________________________________ De: Compta DBM …" at bounding box center [555, 275] width 259 height 147
copy span "comptadbm@demathieu-bard.fr"
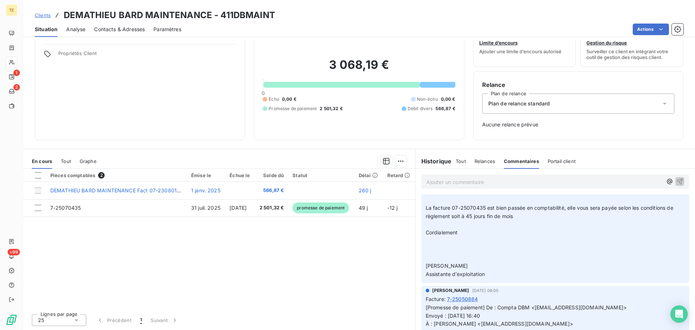
click at [486, 160] on span "Relances" at bounding box center [485, 161] width 21 height 6
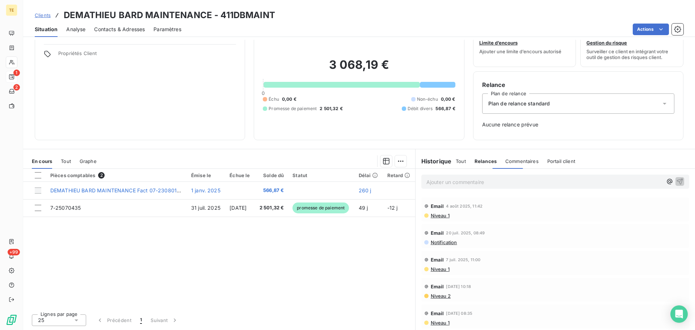
scroll to position [79, 0]
click at [442, 215] on span "Niveau 1" at bounding box center [440, 216] width 20 height 6
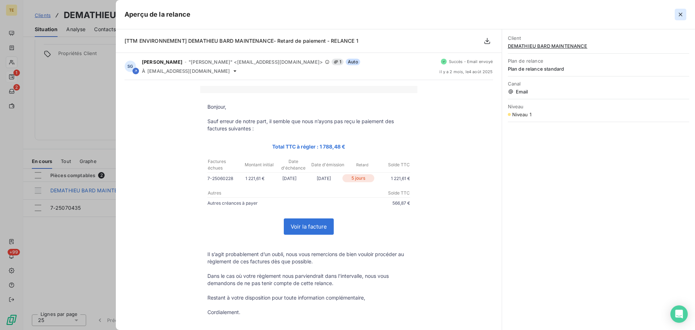
click at [684, 14] on icon "button" at bounding box center [680, 14] width 7 height 7
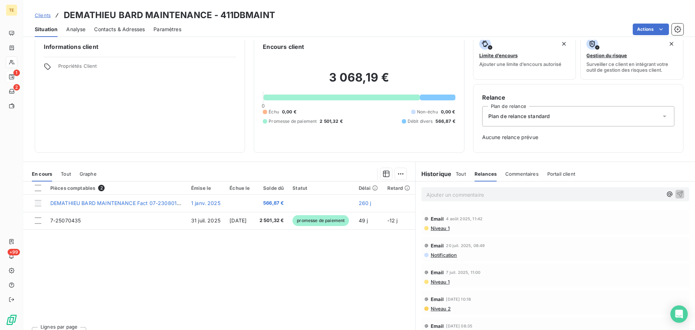
scroll to position [0, 0]
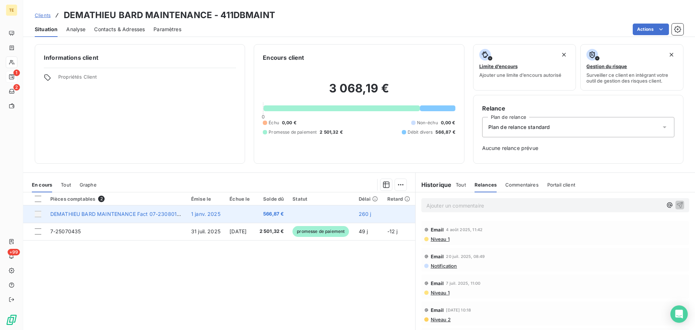
click at [38, 215] on div at bounding box center [38, 214] width 7 height 7
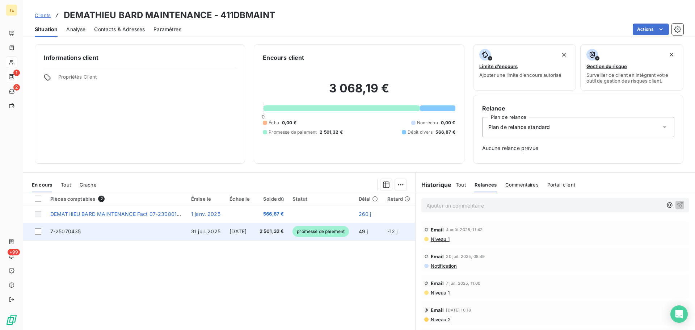
click at [131, 228] on td "7-25070435" at bounding box center [116, 231] width 141 height 17
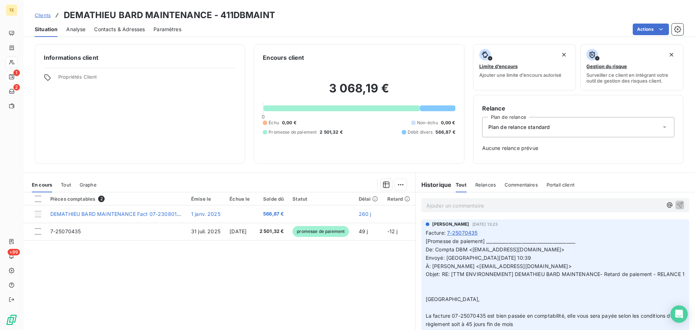
click at [95, 268] on div "Pièces comptables 2 Émise le Échue le Solde dû Statut Délai Retard DEMATHIEU BA…" at bounding box center [219, 261] width 392 height 139
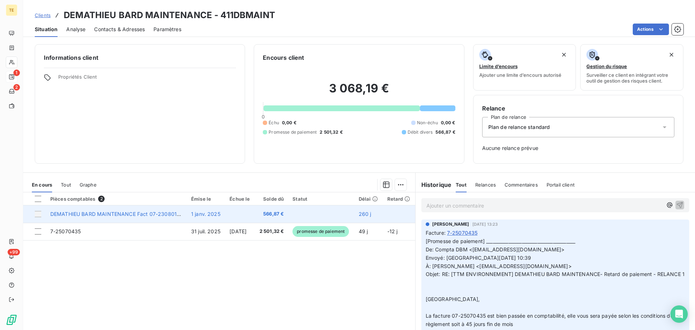
click at [38, 214] on div at bounding box center [38, 214] width 7 height 7
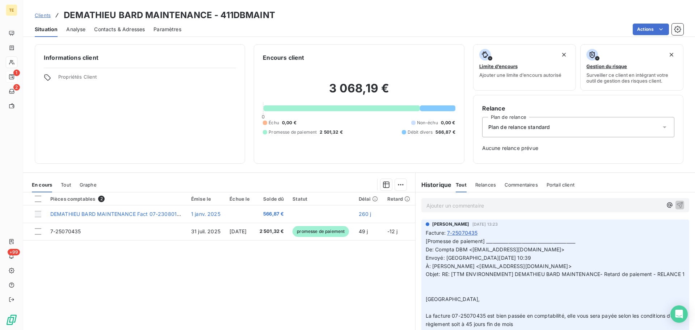
click at [457, 205] on p "Ajouter un commentaire ﻿" at bounding box center [545, 205] width 236 height 9
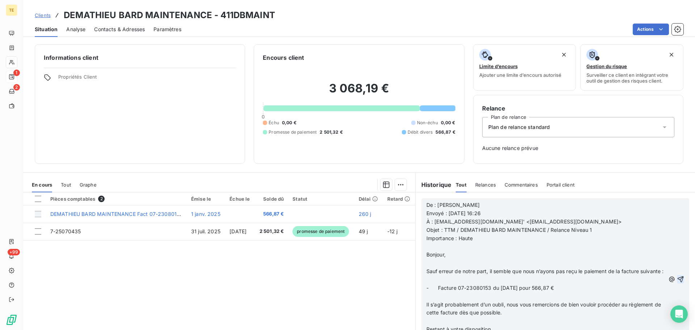
click at [678, 282] on icon "button" at bounding box center [681, 279] width 6 height 6
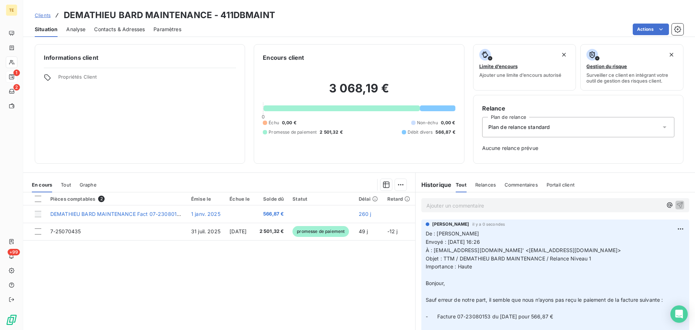
click at [45, 18] on link "Clients" at bounding box center [43, 15] width 16 height 7
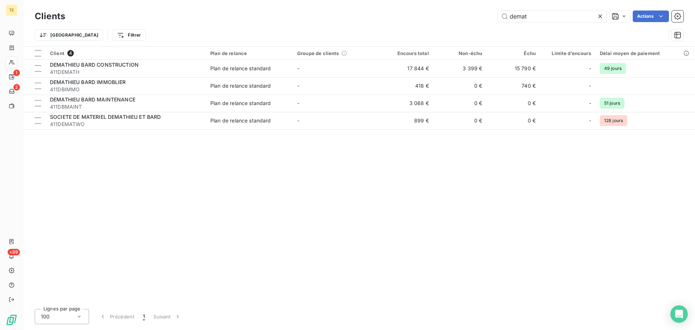
drag, startPoint x: 537, startPoint y: 16, endPoint x: 367, endPoint y: 20, distance: 171.0
click at [376, 17] on div "demat Actions" at bounding box center [379, 17] width 610 height 12
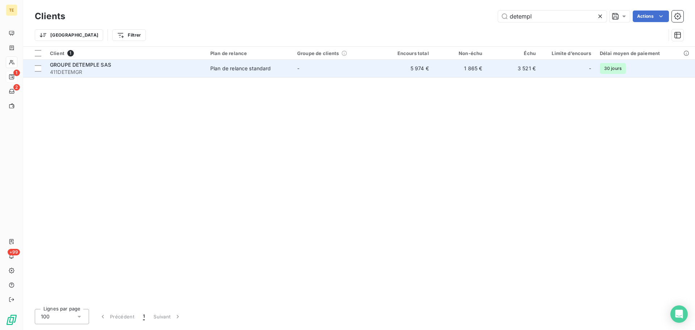
type input "detempl"
click at [195, 69] on span "411DETEMGR" at bounding box center [126, 71] width 152 height 7
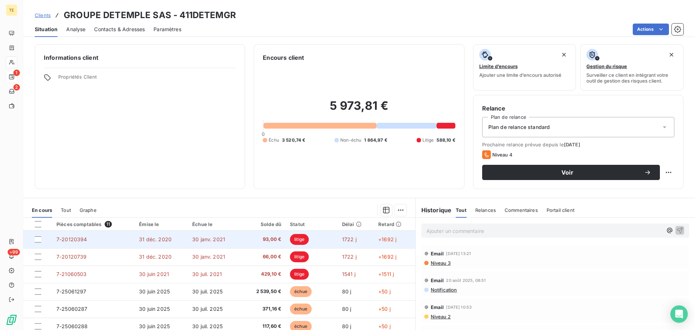
click at [196, 237] on span "30 janv. 2021" at bounding box center [208, 239] width 33 height 6
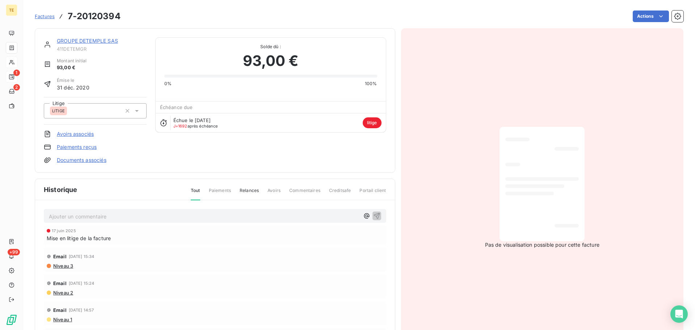
click at [100, 239] on span "Mise en litige de la facture" at bounding box center [79, 238] width 64 height 8
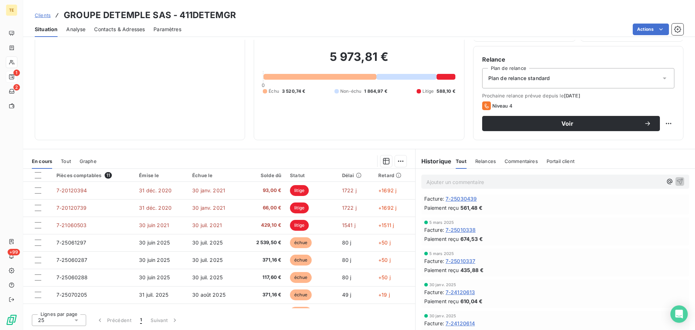
scroll to position [952, 0]
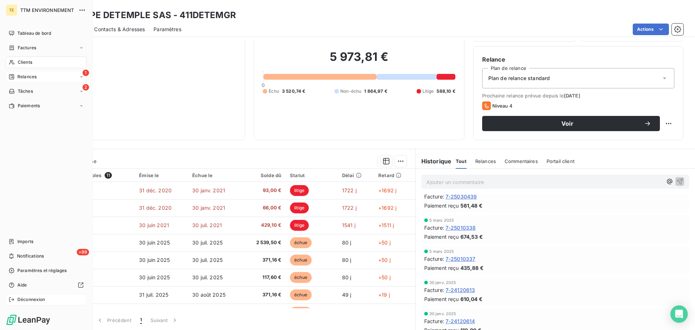
click at [36, 300] on span "Déconnexion" at bounding box center [31, 299] width 28 height 7
